Goal: Browse casually: Explore the website without a specific task or goal

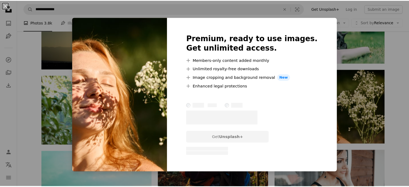
scroll to position [538, 0]
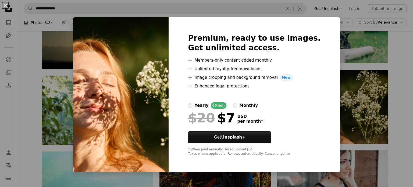
click at [399, 86] on div "An X shape Premium, ready to use images. Get unlimited access. A plus sign Memb…" at bounding box center [206, 93] width 413 height 187
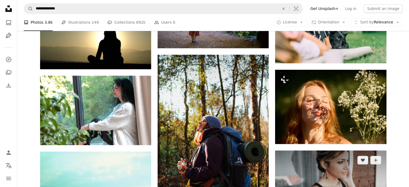
click at [374, 163] on img at bounding box center [330, 187] width 111 height 74
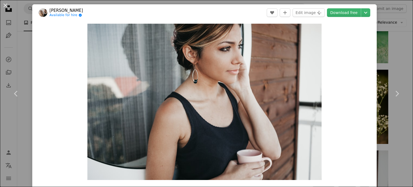
click at [395, 127] on div "An X shape Chevron left Chevron right [PERSON_NAME] Available for hire A checkm…" at bounding box center [206, 93] width 413 height 187
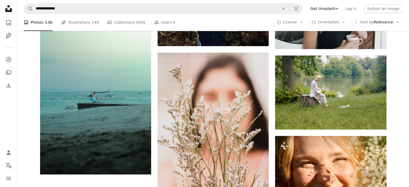
scroll to position [715, 0]
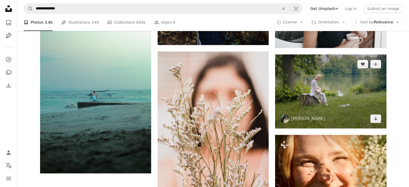
click at [358, 97] on img at bounding box center [330, 91] width 111 height 74
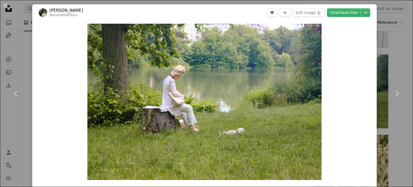
click at [395, 55] on div "An X shape Chevron left Chevron right [PERSON_NAME] deniandthefilters A heart A…" at bounding box center [206, 93] width 413 height 187
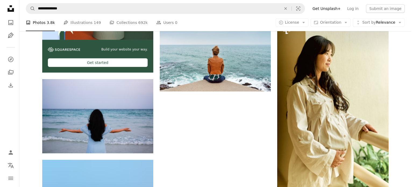
scroll to position [1474, 0]
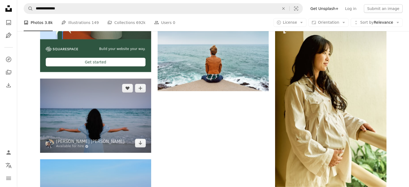
click at [129, 115] on img at bounding box center [95, 116] width 111 height 74
